Goal: Task Accomplishment & Management: Manage account settings

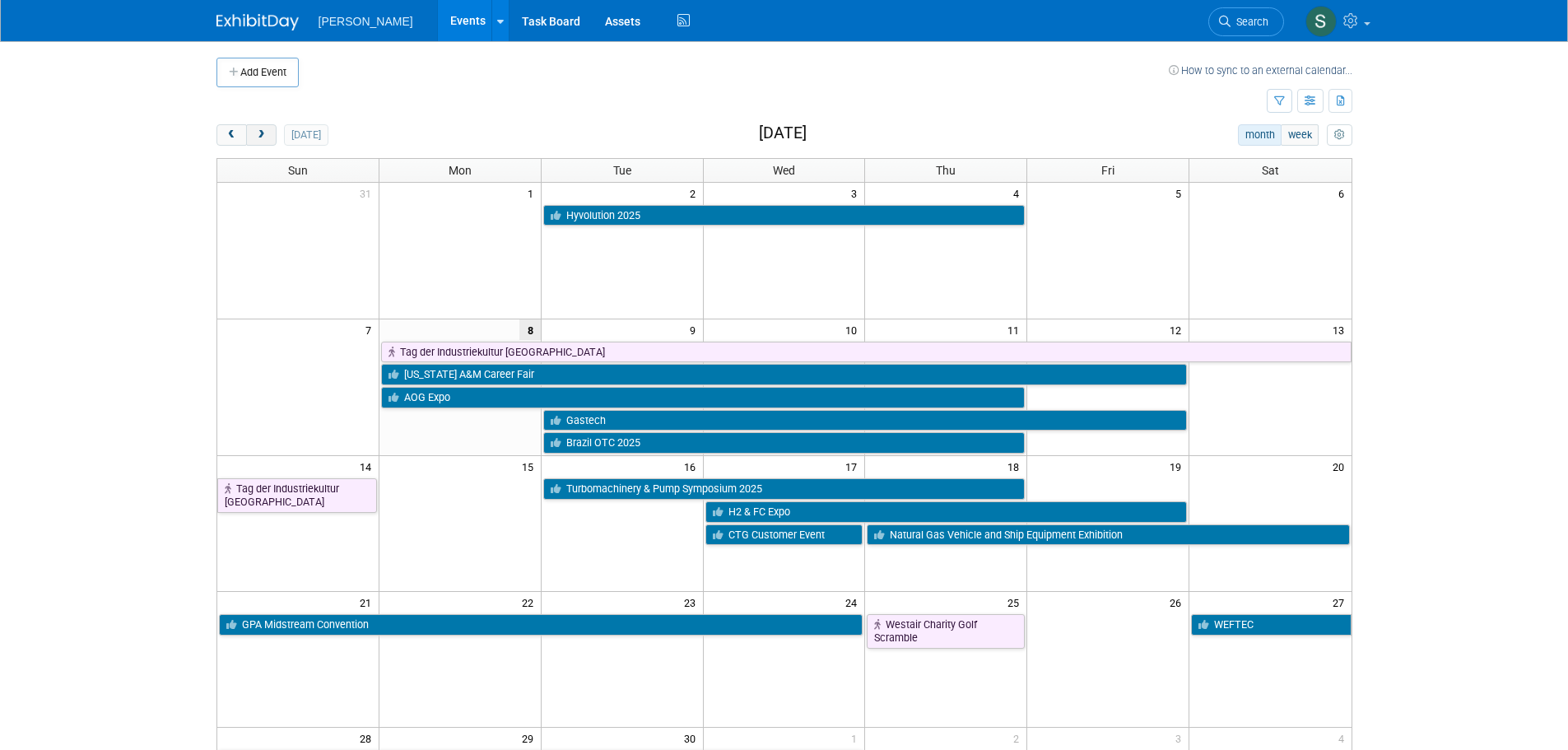
click at [260, 134] on span "next" at bounding box center [261, 135] width 13 height 11
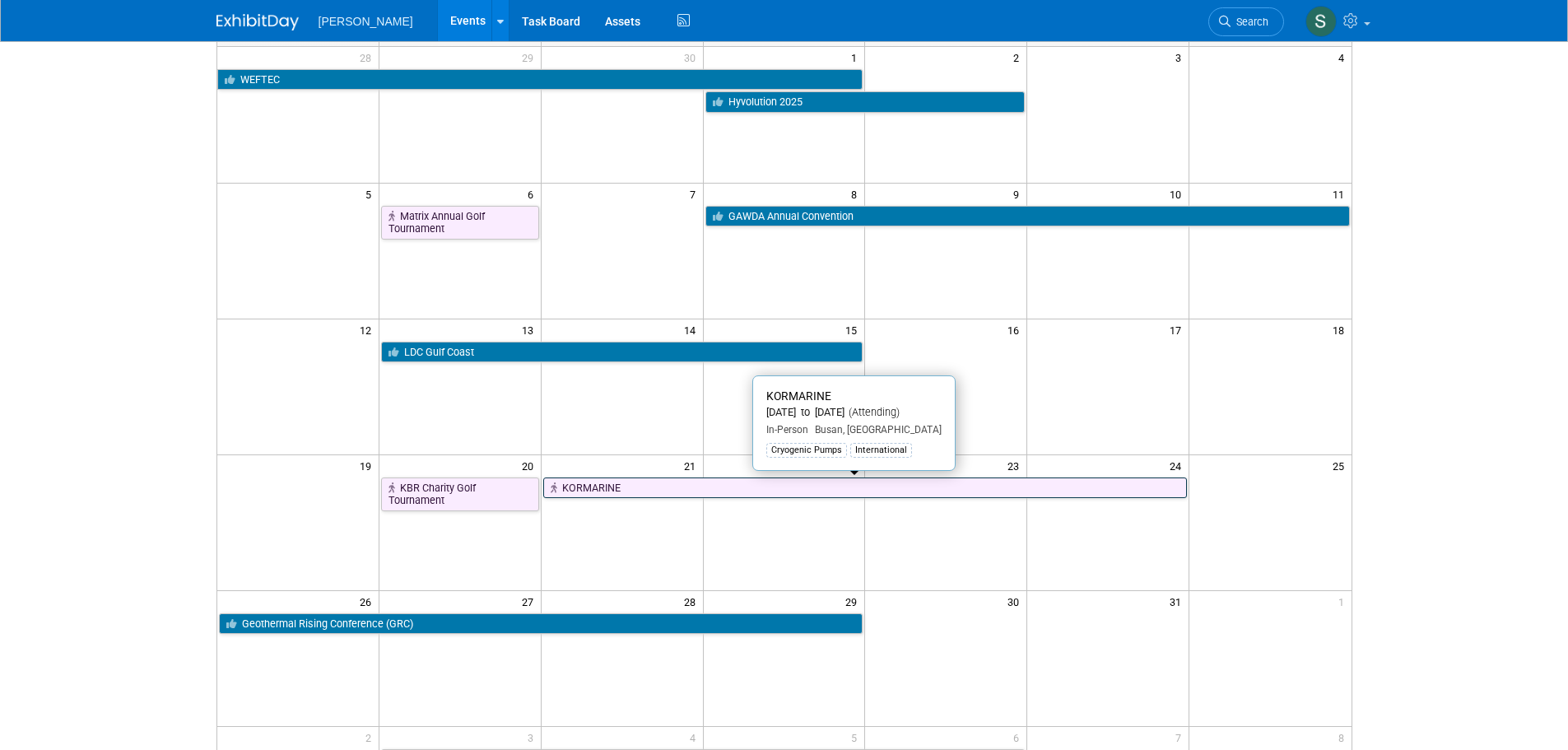
scroll to position [165, 0]
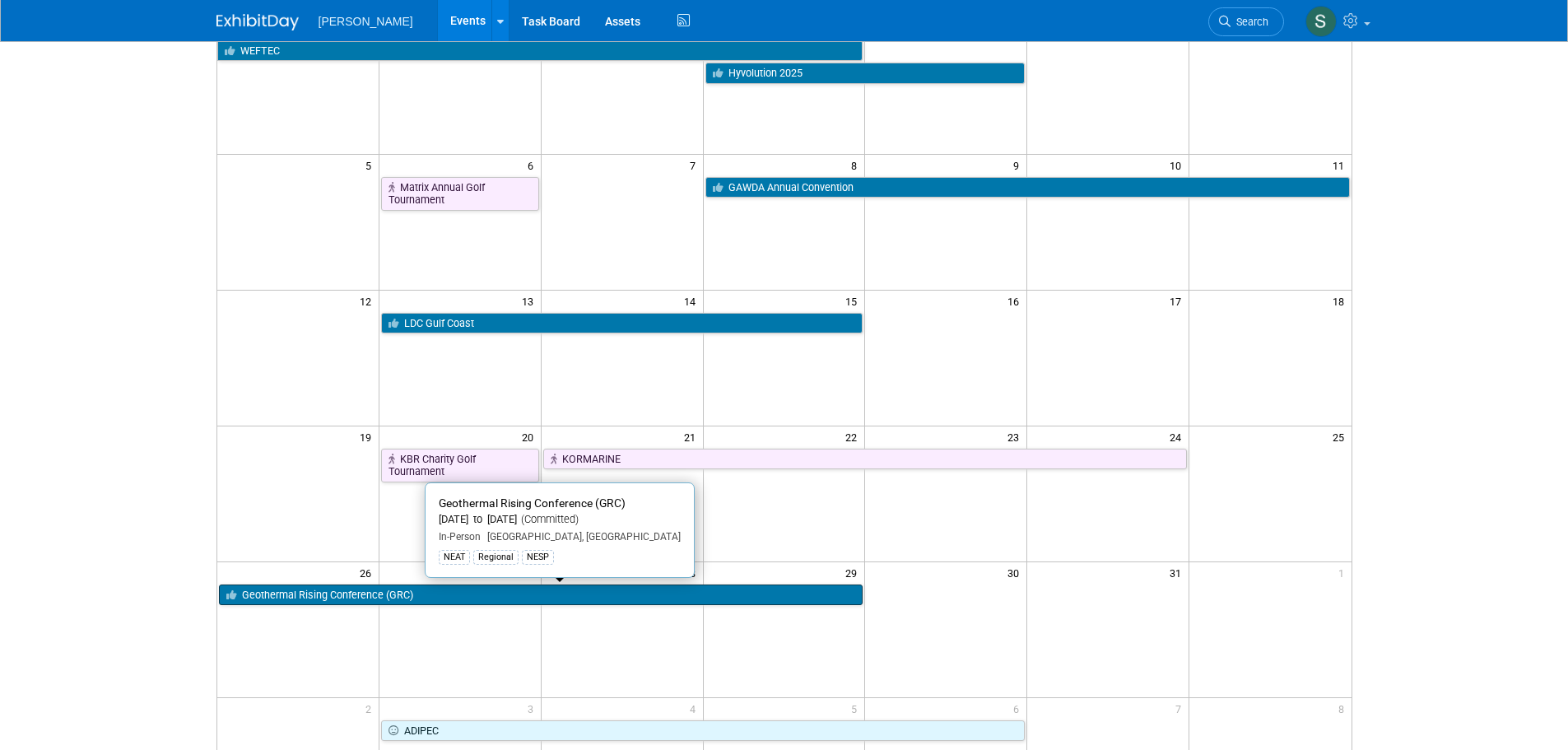
click at [620, 596] on link "Geothermal Rising Conference (GRC)" at bounding box center [541, 596] width 644 height 22
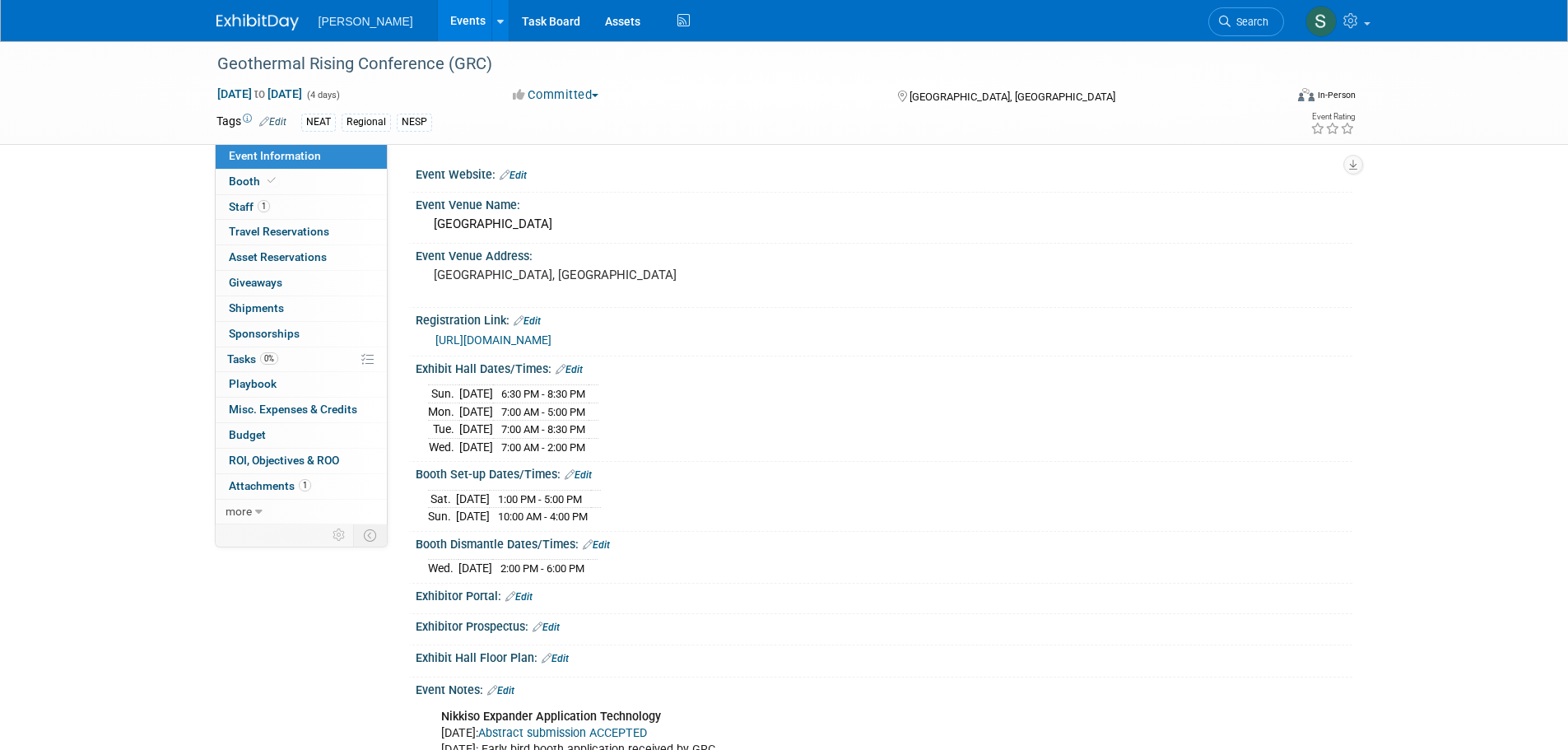
drag, startPoint x: 421, startPoint y: 392, endPoint x: 634, endPoint y: 447, distance: 220.0
click at [634, 447] on div "Sun. Oct 26, 2025 6:30 PM - 8:30 PM Mon. Oct 27, 2025 7:00 AM - 5:00 PM Tue. Oc…" at bounding box center [884, 417] width 937 height 81
copy div
click at [588, 435] on td "7:00 AM - 8:30 PM" at bounding box center [541, 430] width 96 height 18
click at [515, 176] on link "Edit" at bounding box center [514, 175] width 27 height 12
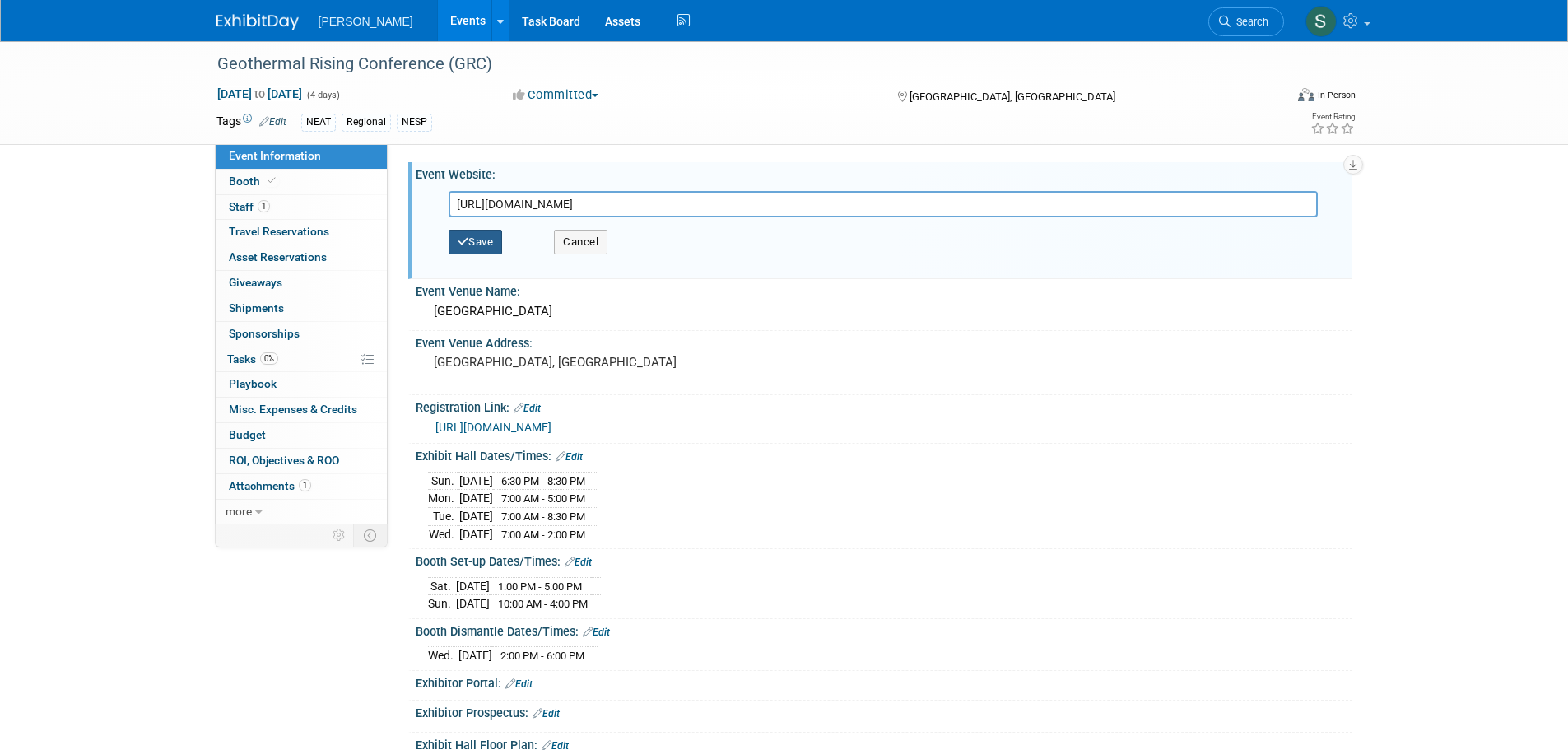
type input "https://www.geothermal.org/events/2025-geothermal-rising-conference"
click at [472, 233] on button "Save" at bounding box center [476, 242] width 54 height 24
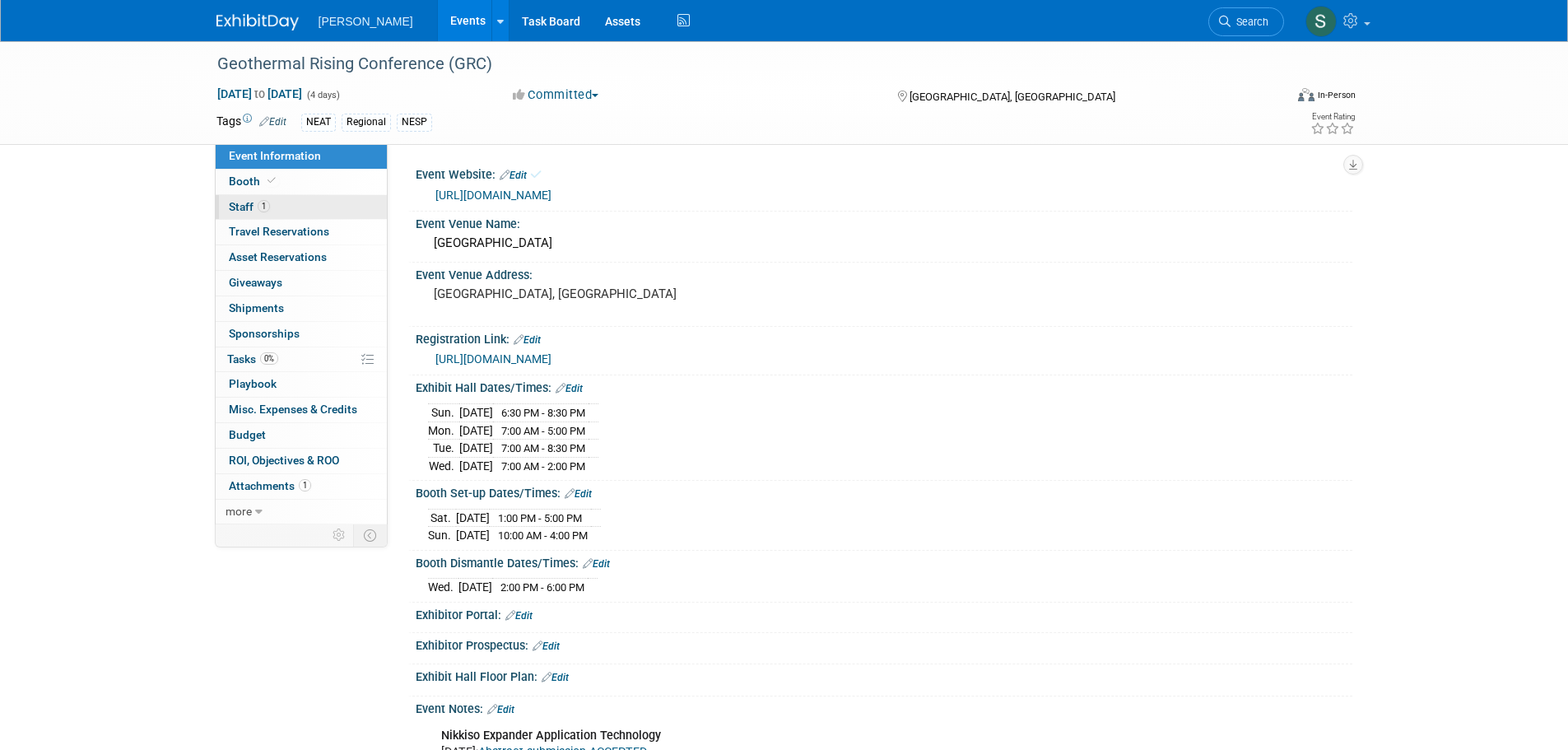
click at [327, 206] on link "1 Staff 1" at bounding box center [301, 207] width 171 height 24
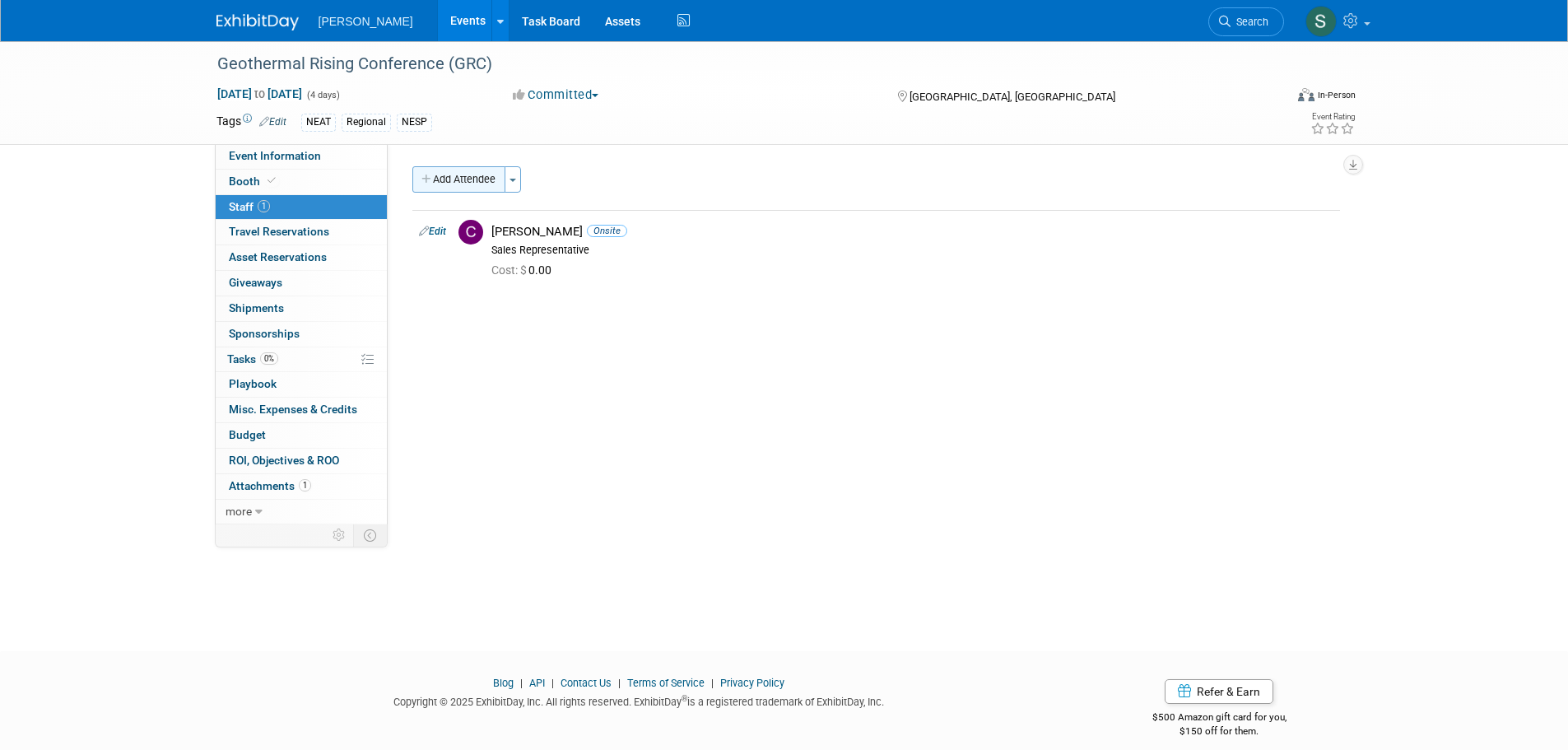
click at [452, 173] on button "Add Attendee" at bounding box center [459, 179] width 93 height 26
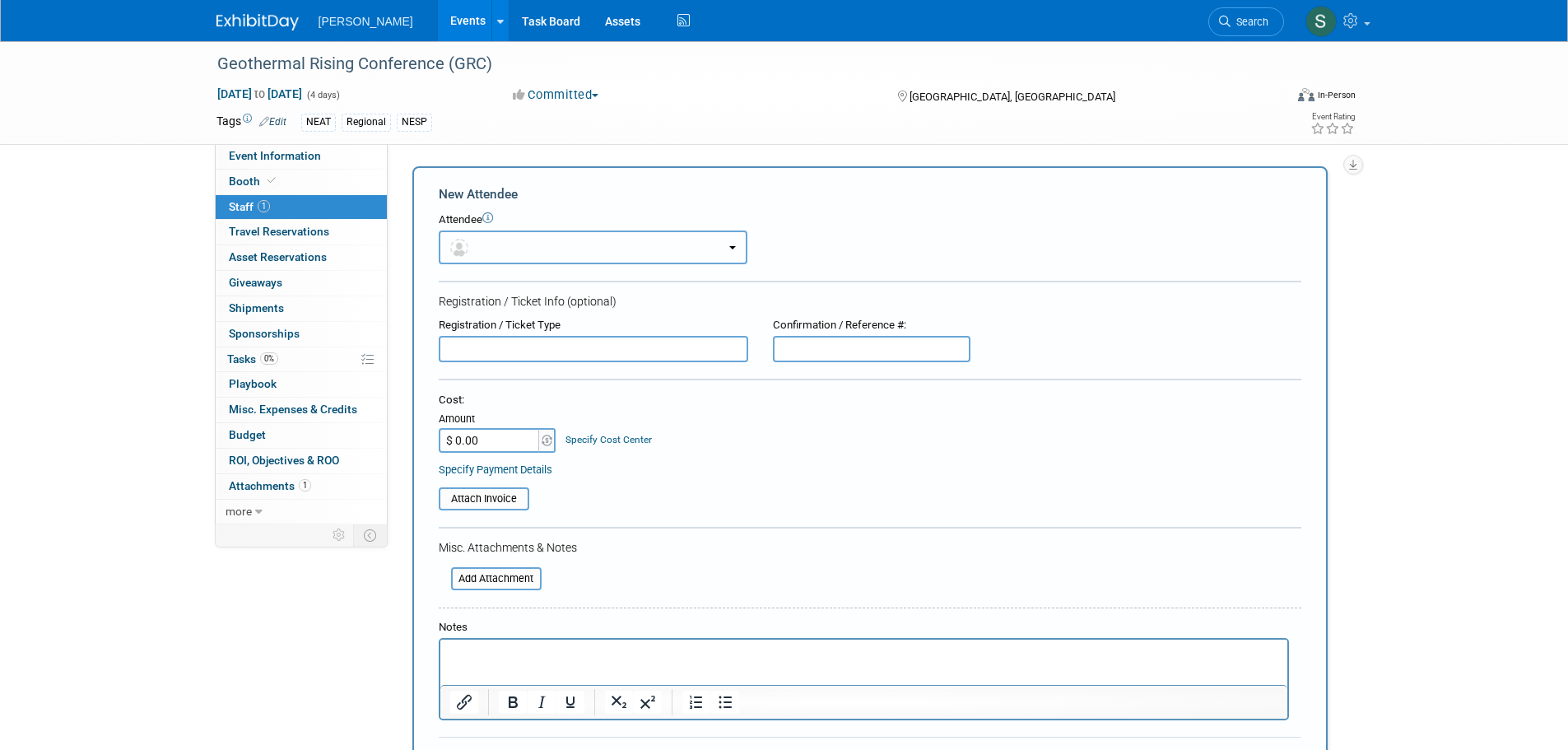
click at [500, 240] on button "button" at bounding box center [593, 247] width 309 height 33
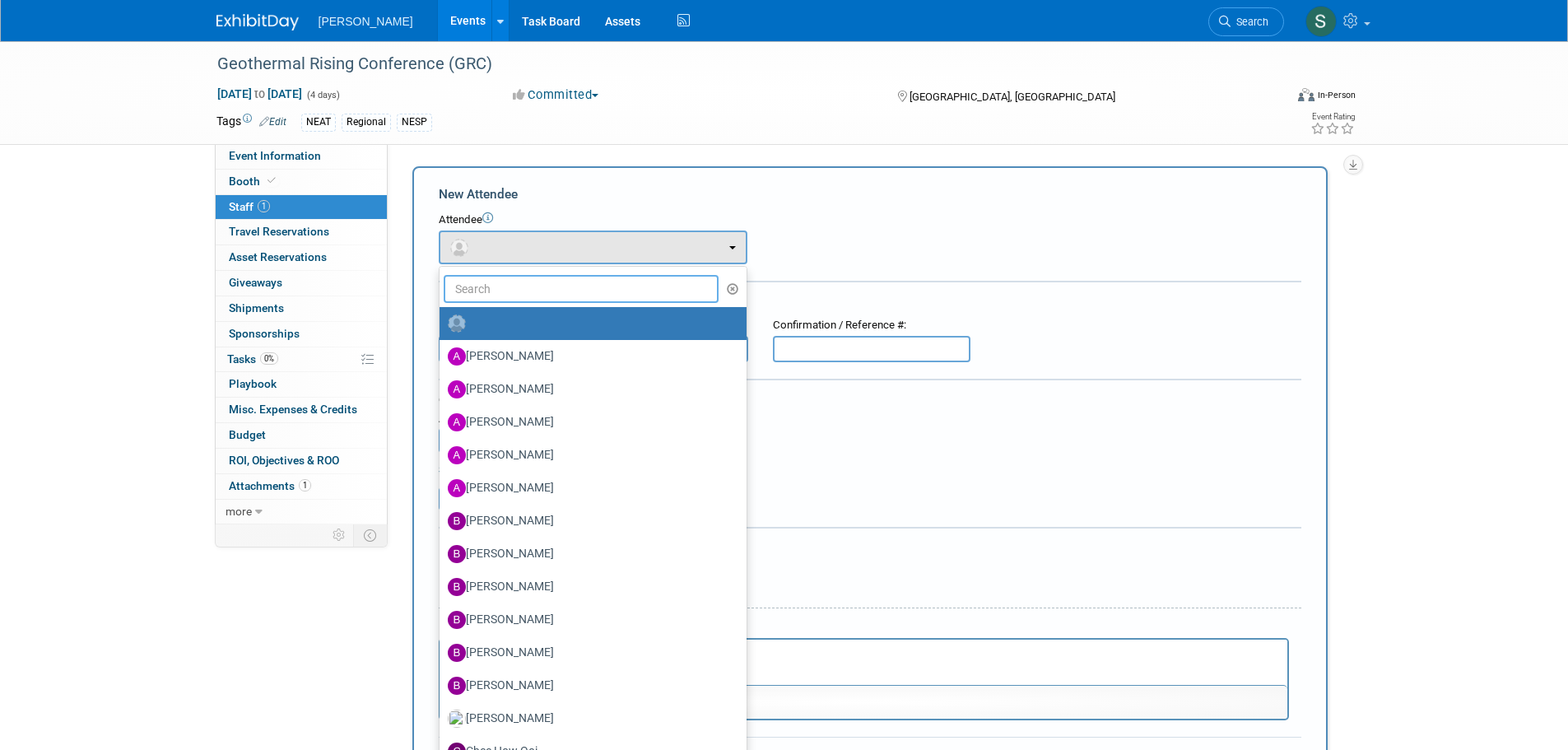
click at [515, 282] on input "text" at bounding box center [581, 288] width 276 height 28
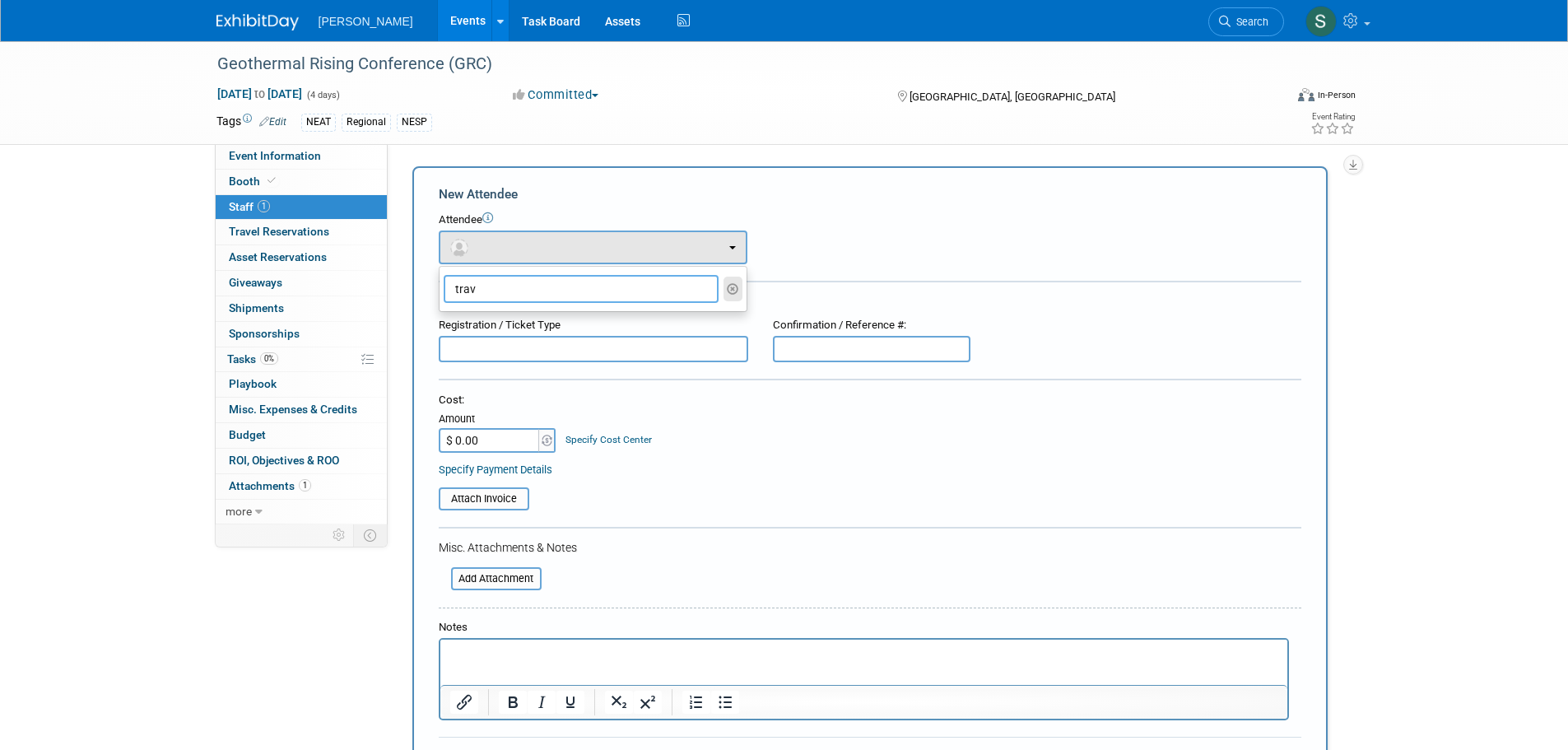
type input "trav"
click at [733, 287] on icon "button" at bounding box center [734, 288] width 13 height 12
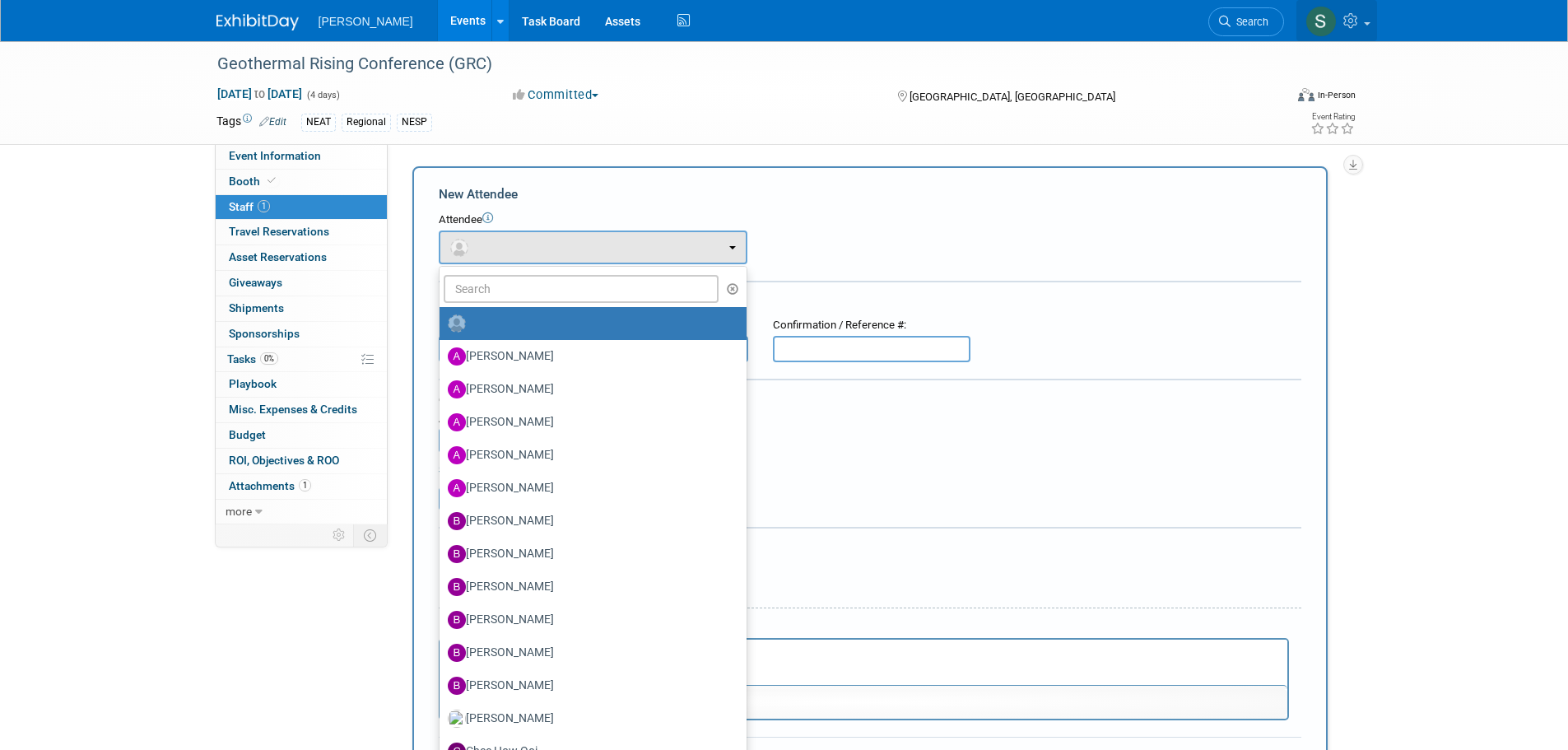
click at [1338, 32] on link at bounding box center [1337, 21] width 81 height 41
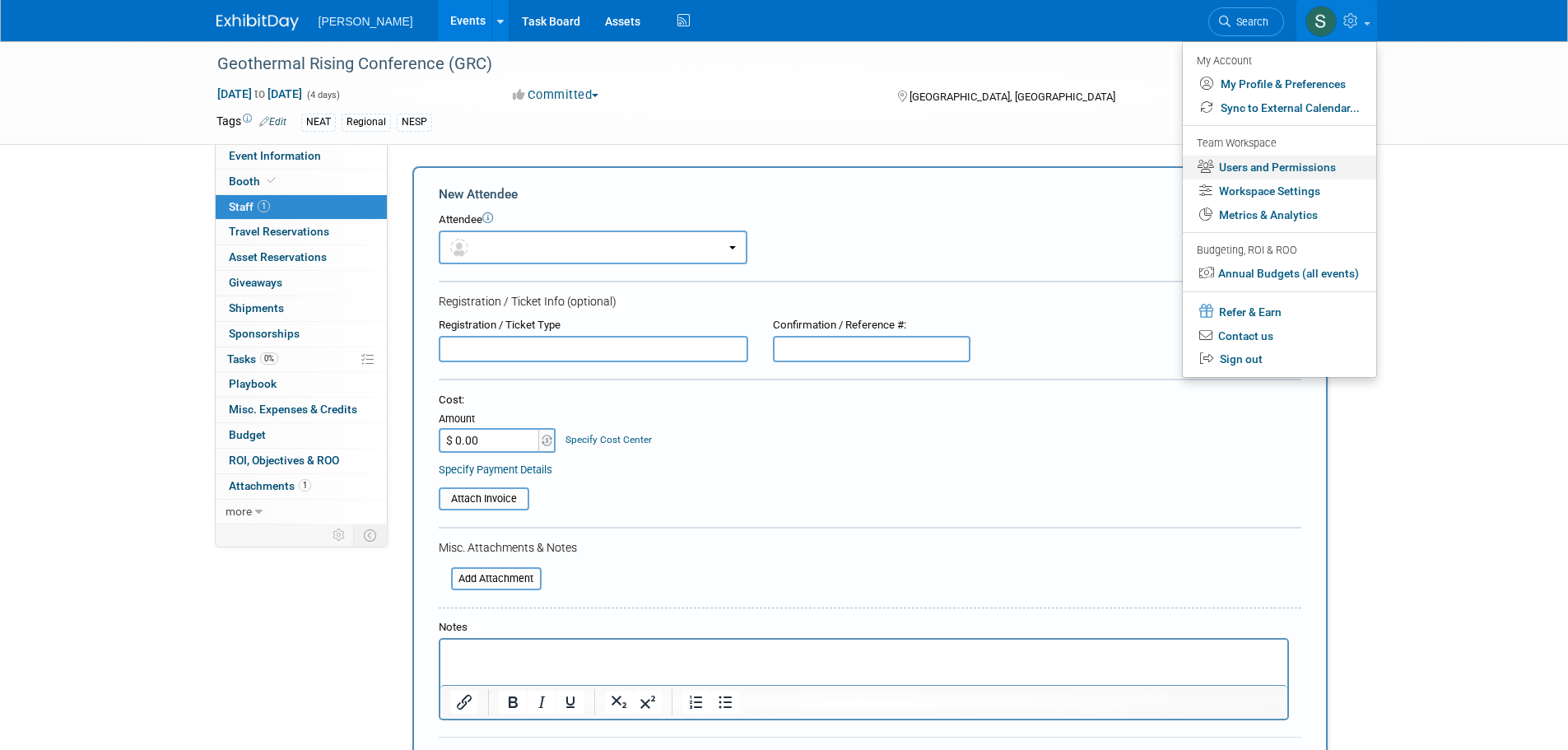
click at [1270, 164] on link "Users and Permissions" at bounding box center [1280, 168] width 194 height 23
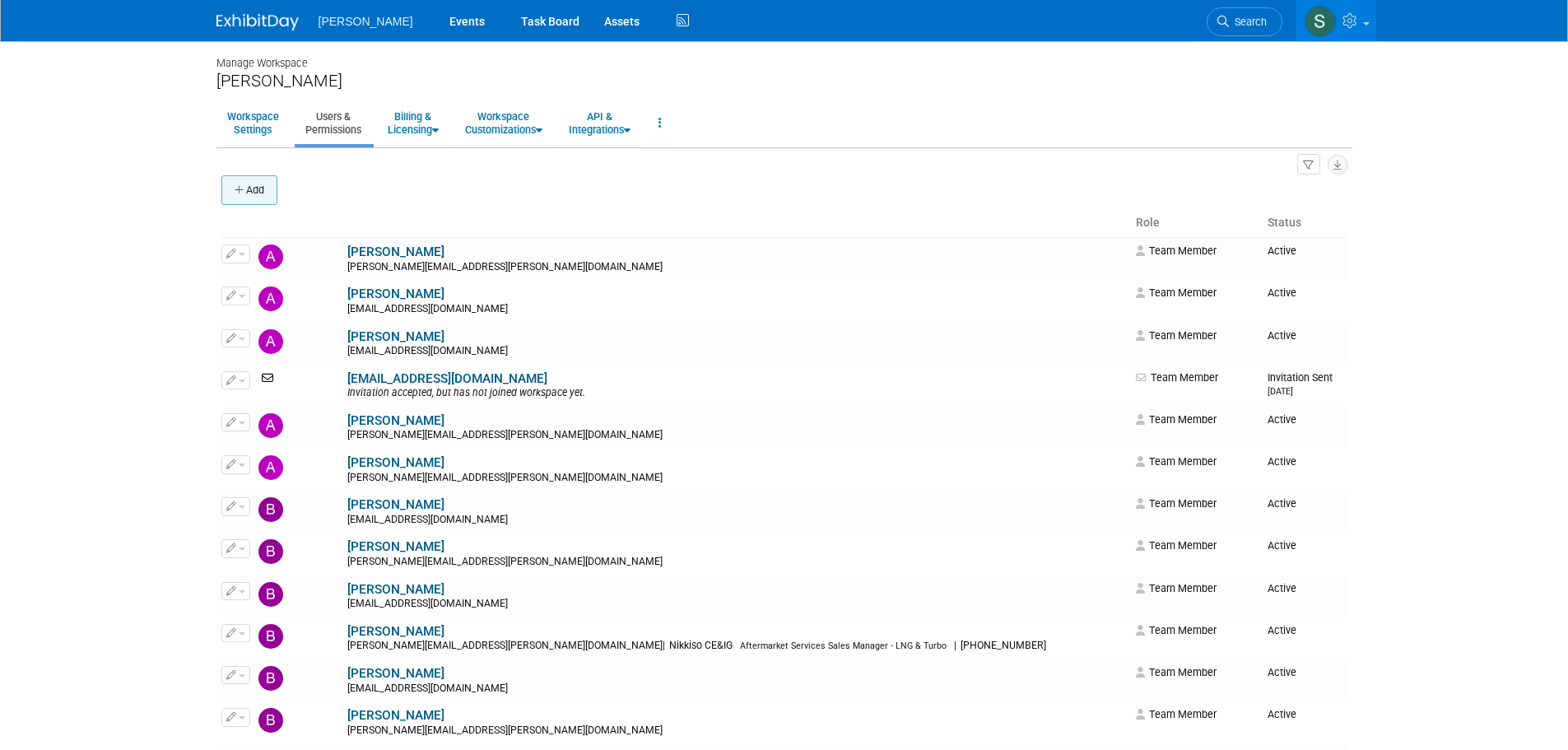
click at [260, 187] on button "Add" at bounding box center [250, 190] width 56 height 30
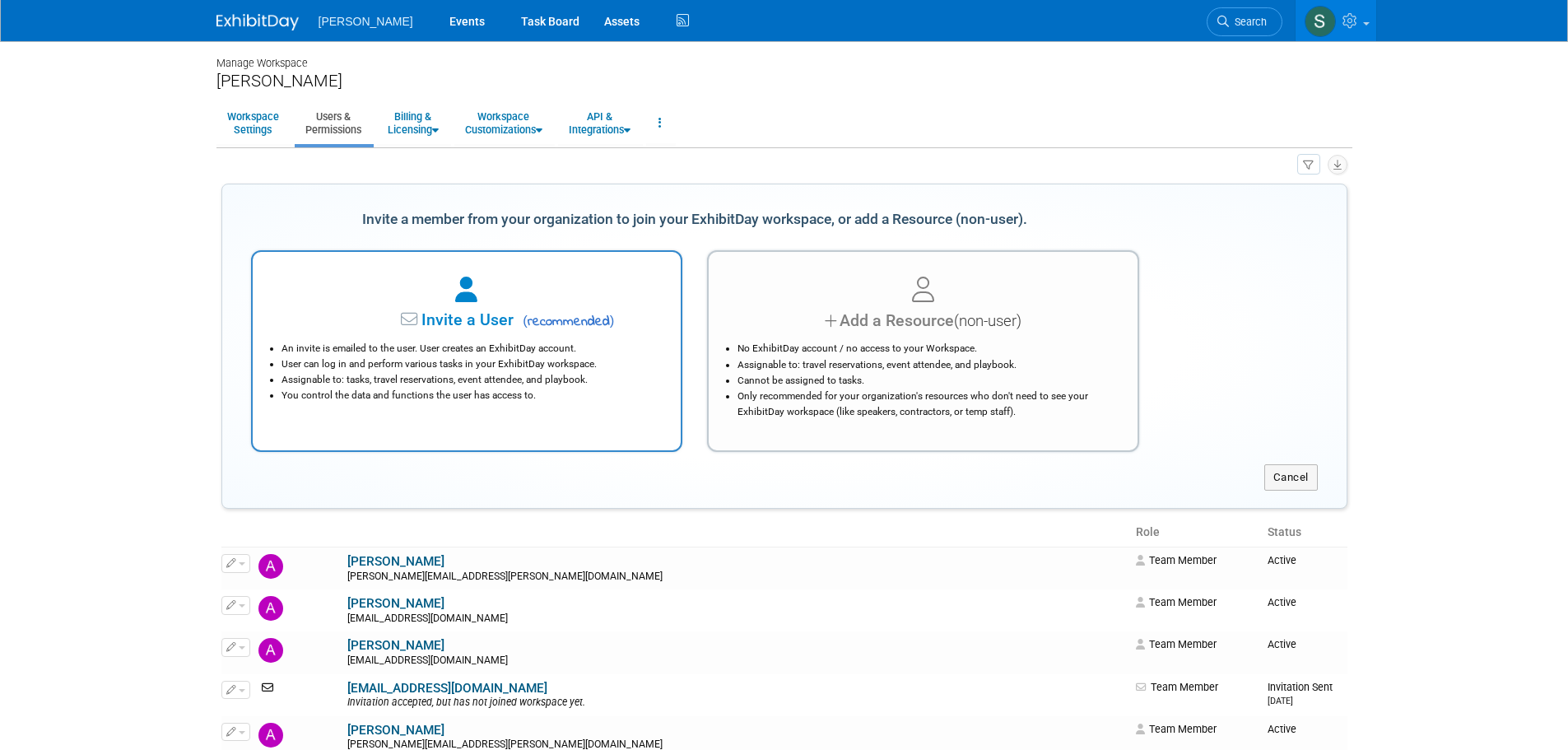
click at [394, 321] on span "Invite a User" at bounding box center [416, 319] width 196 height 19
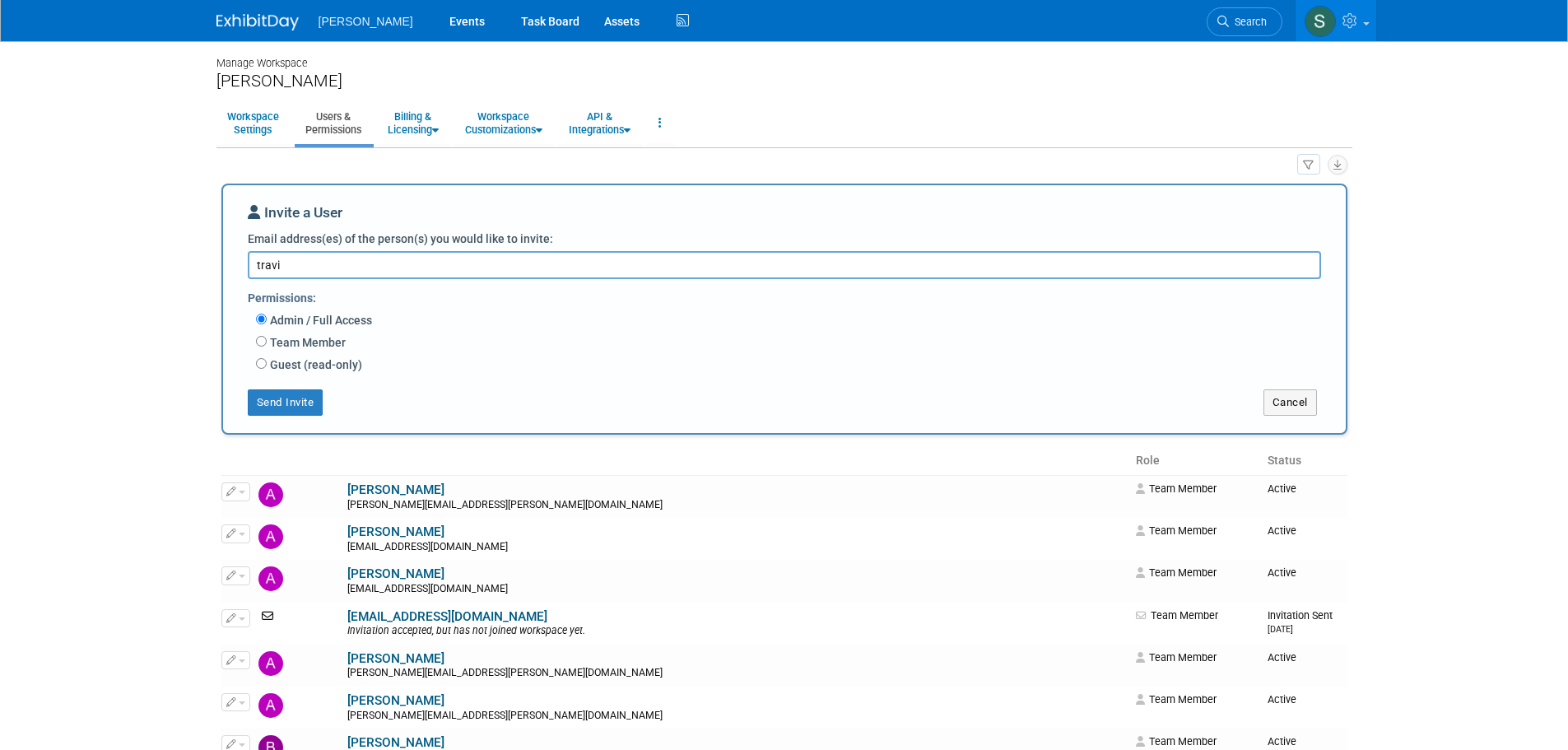
click at [330, 259] on textarea "travi" at bounding box center [784, 265] width 1073 height 28
paste textarea "Travis.Phillips@NikkisoCEIG.com"
type textarea "Travis.Phillips@NikkisoCEIG.com"
click at [321, 348] on label "Team Member" at bounding box center [306, 343] width 79 height 16
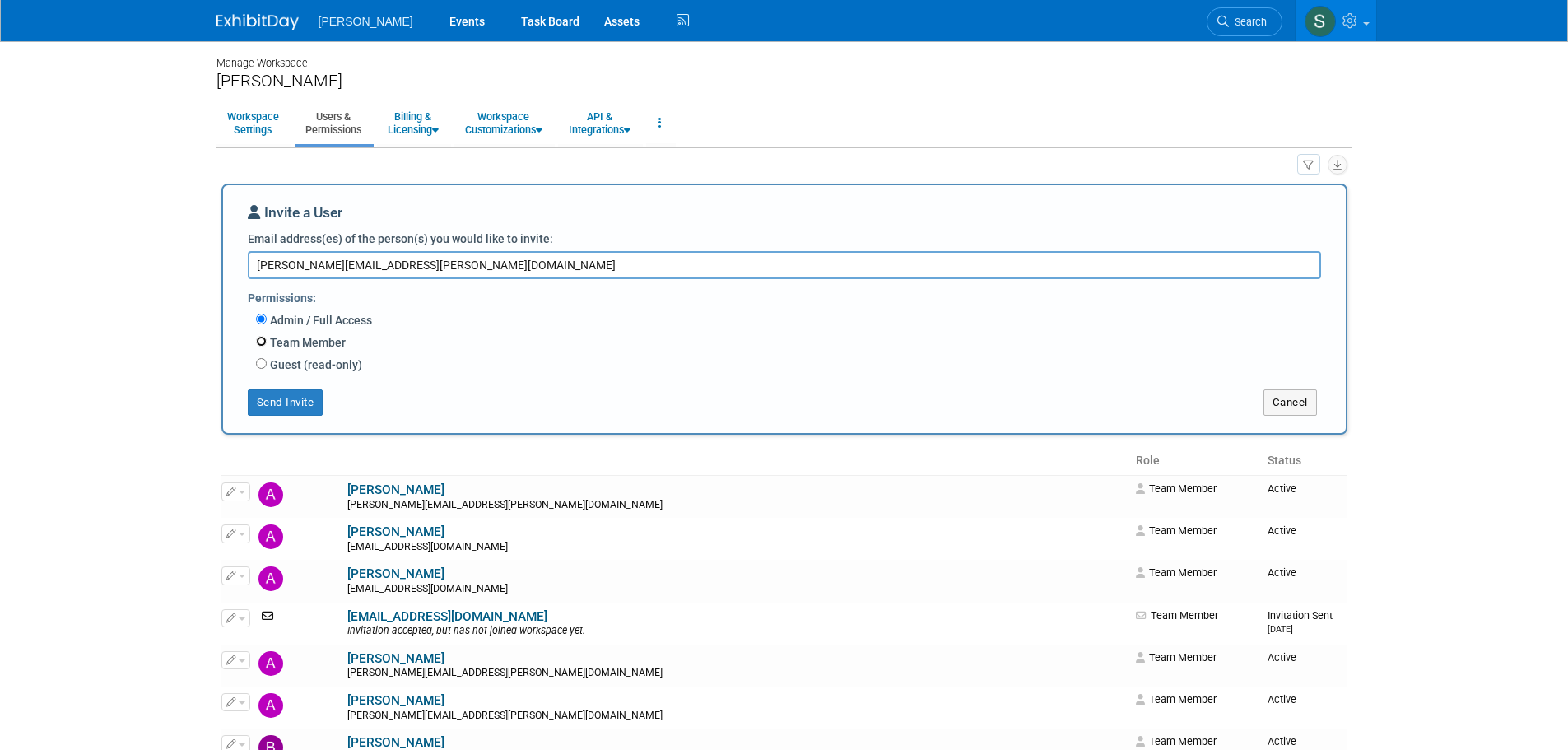
click at [267, 347] on input "Team Member" at bounding box center [261, 342] width 11 height 11
radio input "true"
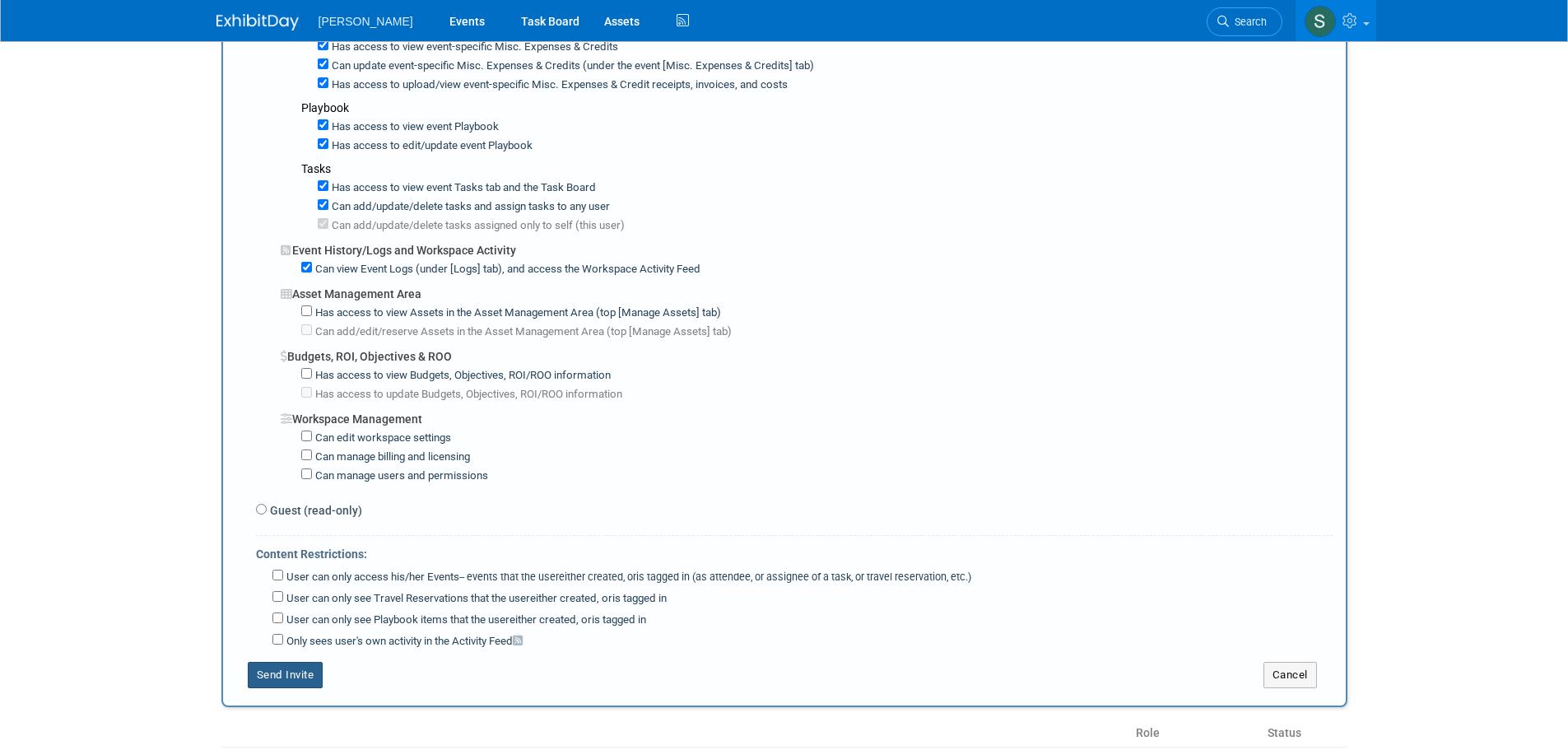
scroll to position [988, 0]
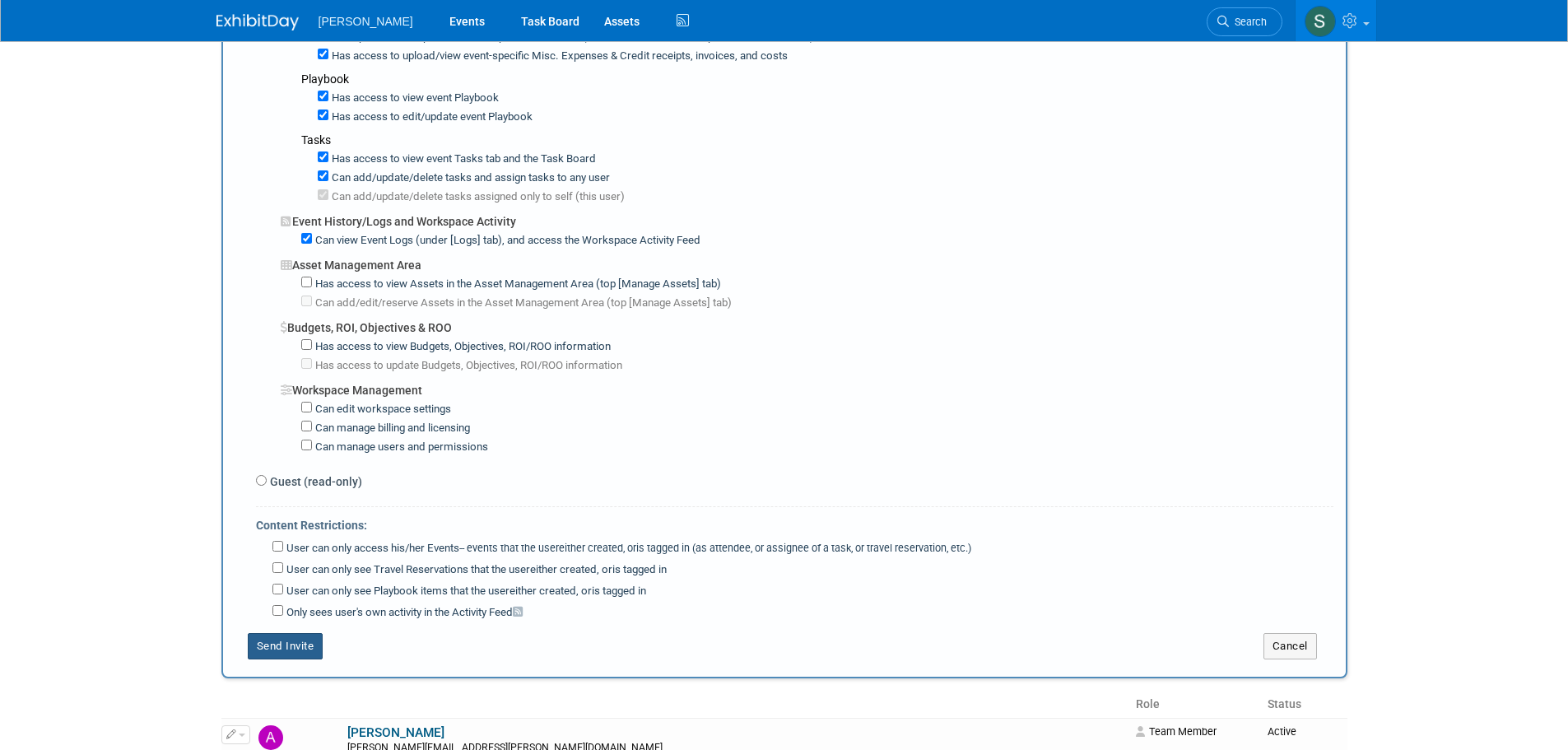
click at [305, 650] on button "Send Invite" at bounding box center [286, 646] width 76 height 26
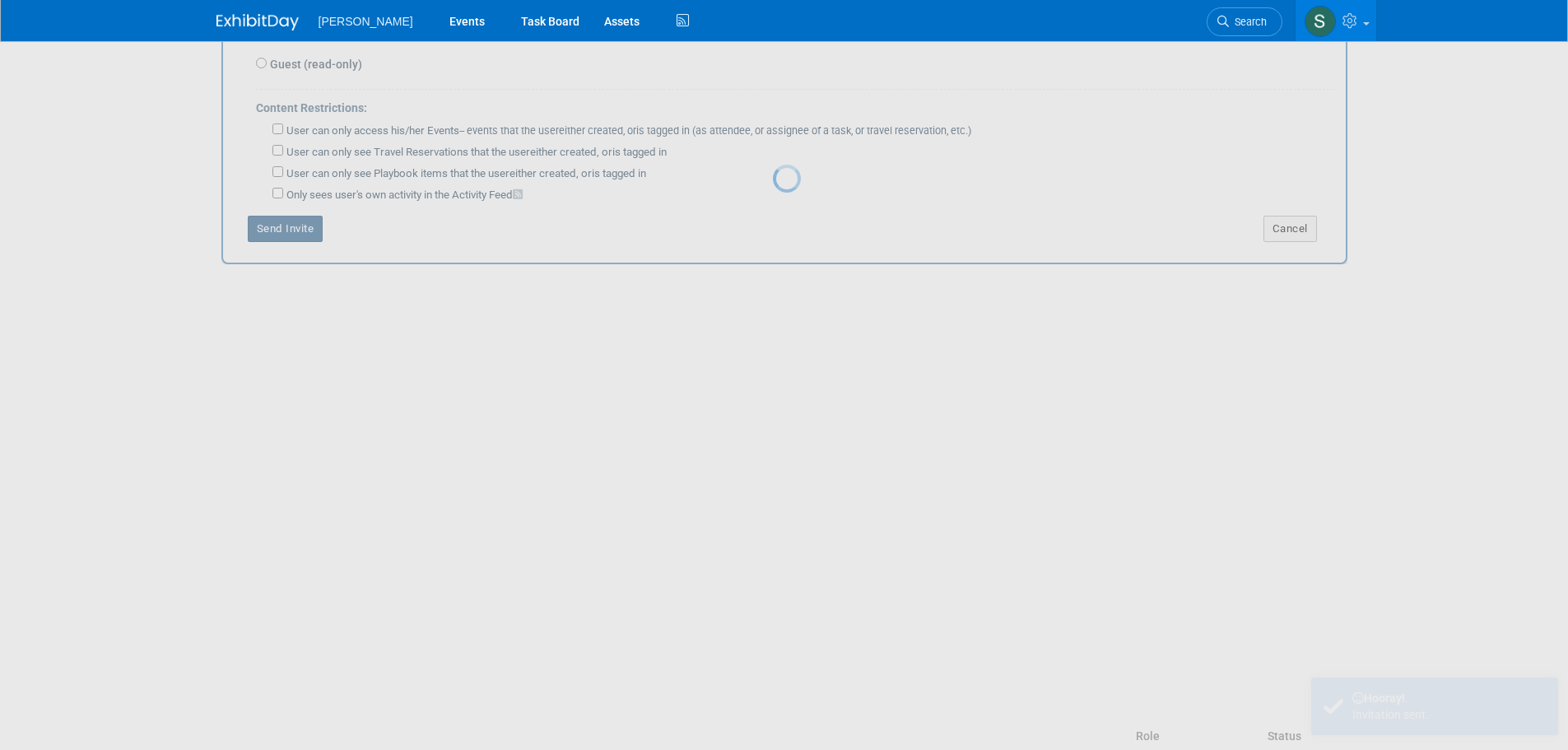
scroll to position [0, 0]
